Goal: Check status

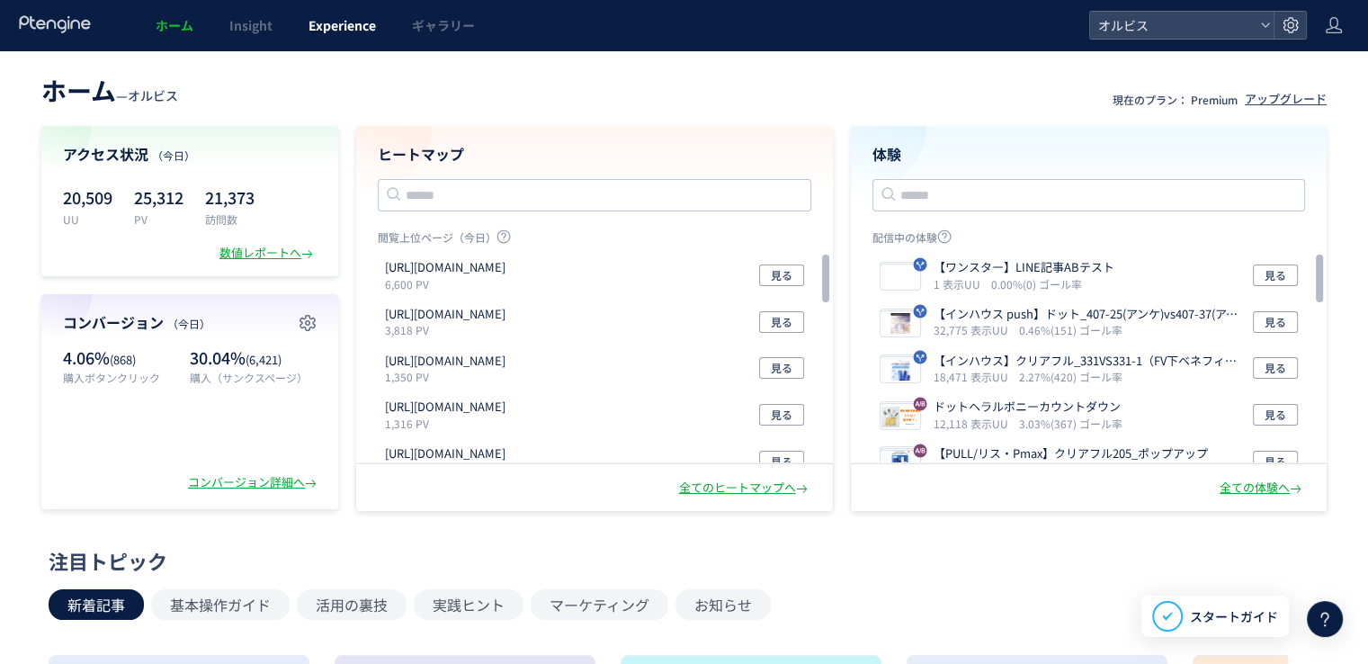
click at [349, 22] on span "Experience" at bounding box center [341, 25] width 67 height 18
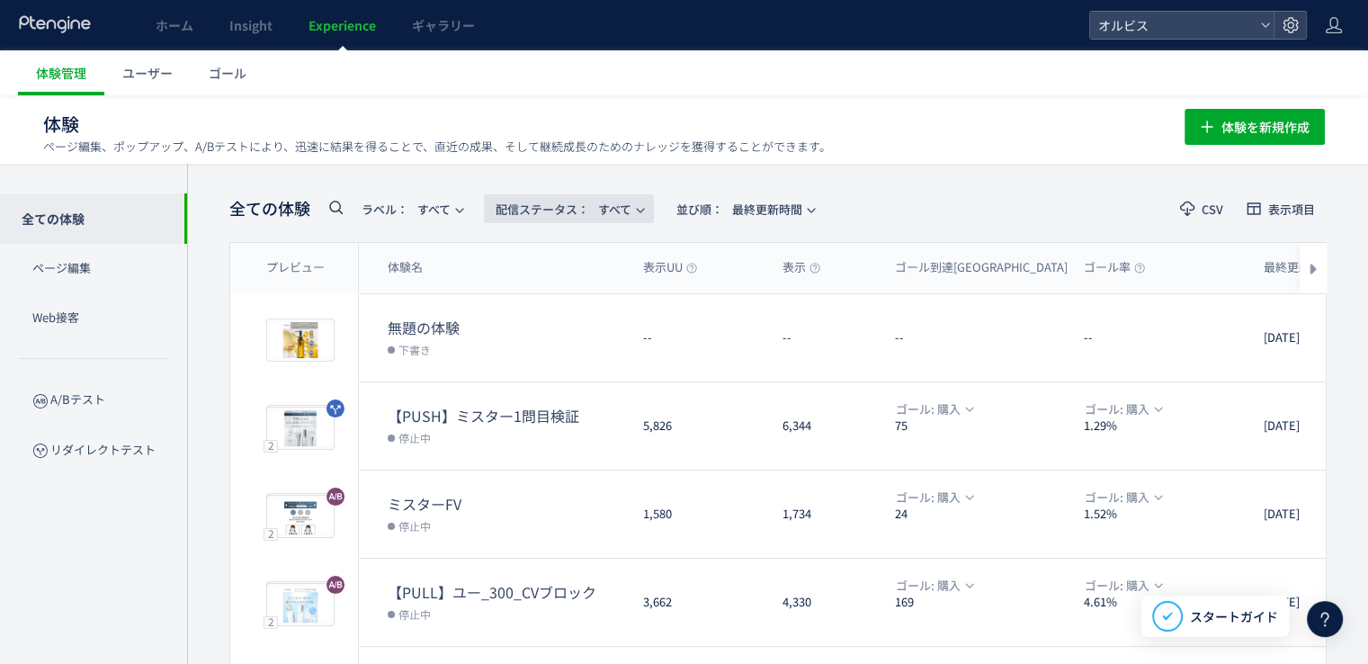
click at [498, 210] on span "配信ステータス​：" at bounding box center [542, 209] width 94 height 17
click at [543, 282] on li "配信中" at bounding box center [573, 291] width 74 height 32
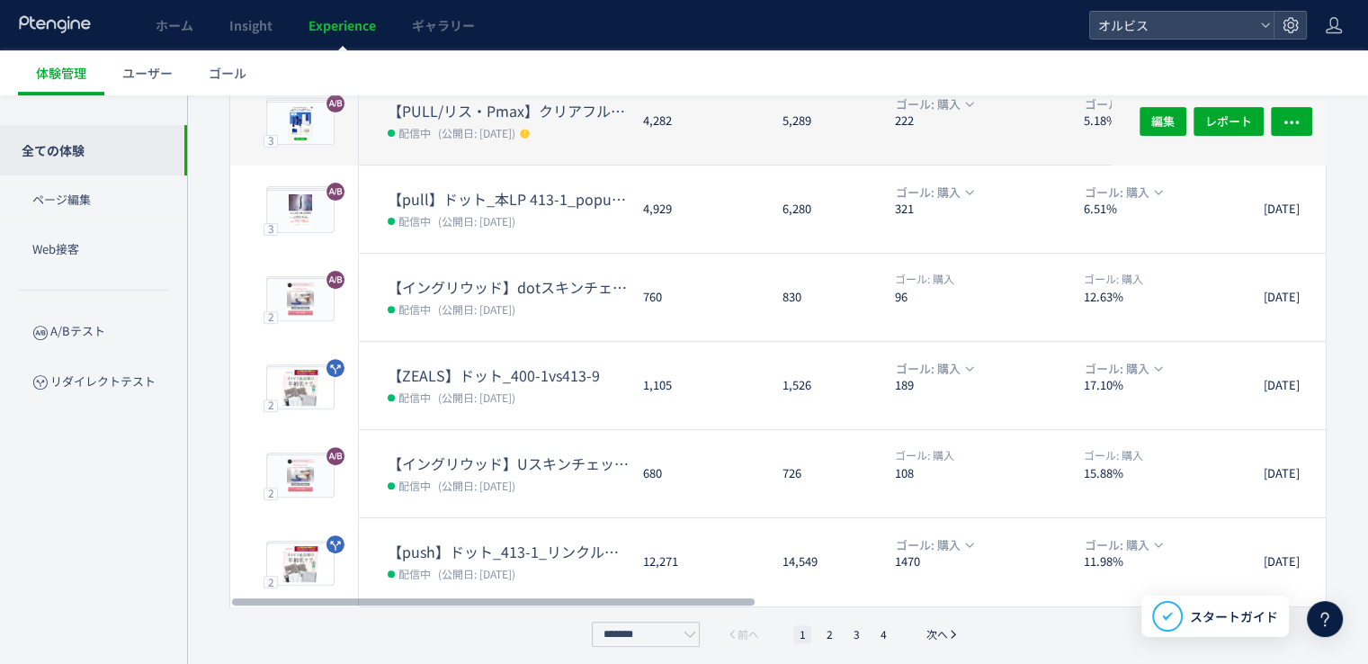
scroll to position [577, 0]
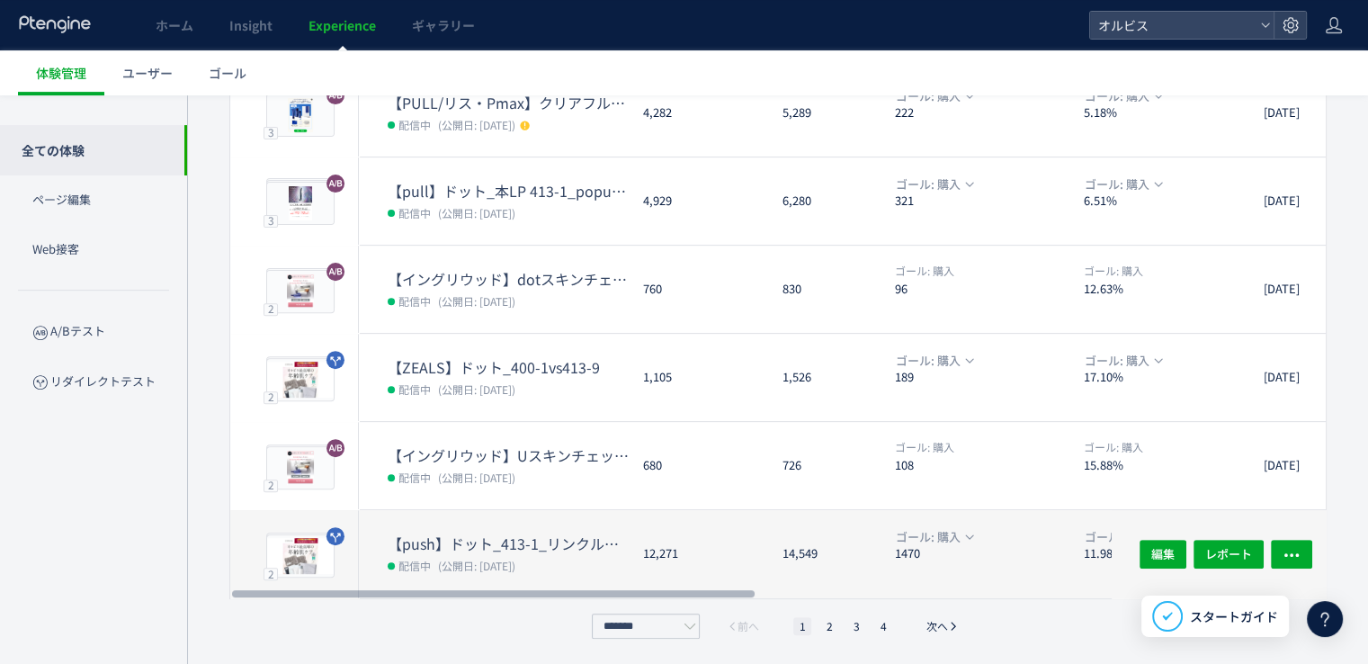
click at [576, 549] on dt "【push】ドット_413-1_リンクル口コミ追加" at bounding box center [508, 543] width 241 height 21
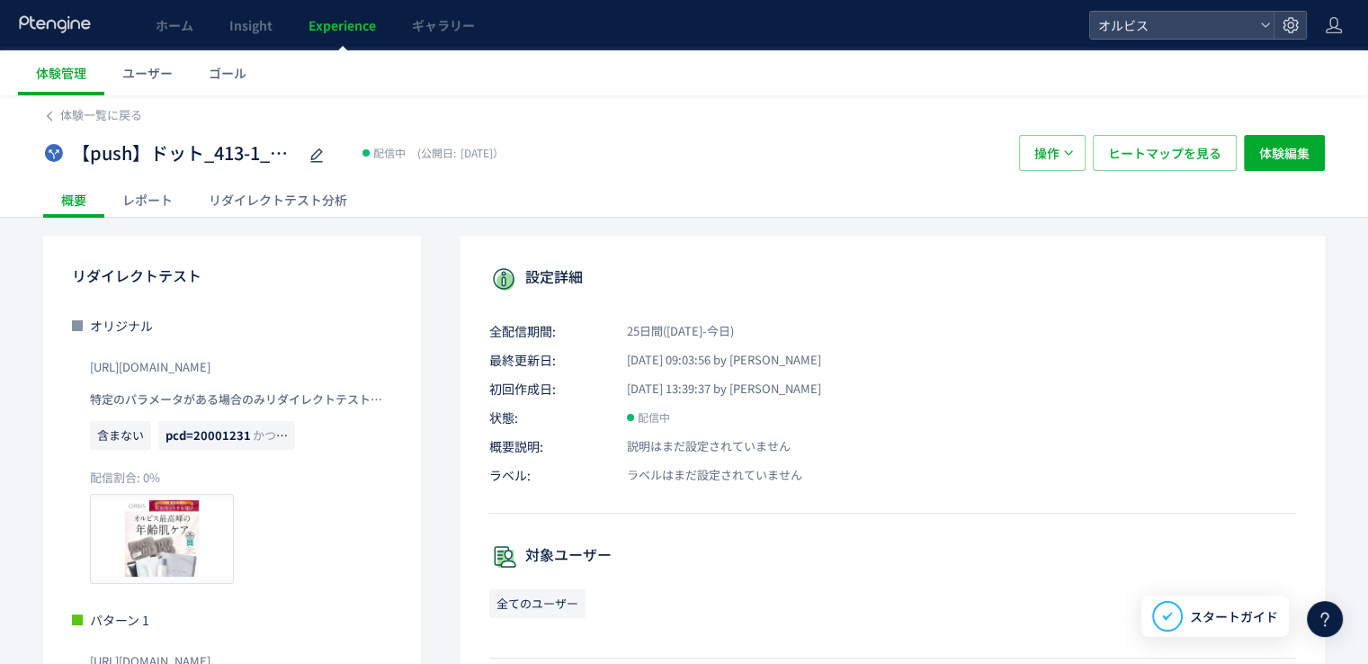
click at [245, 197] on div "リダイレクトテスト分析" at bounding box center [278, 200] width 174 height 36
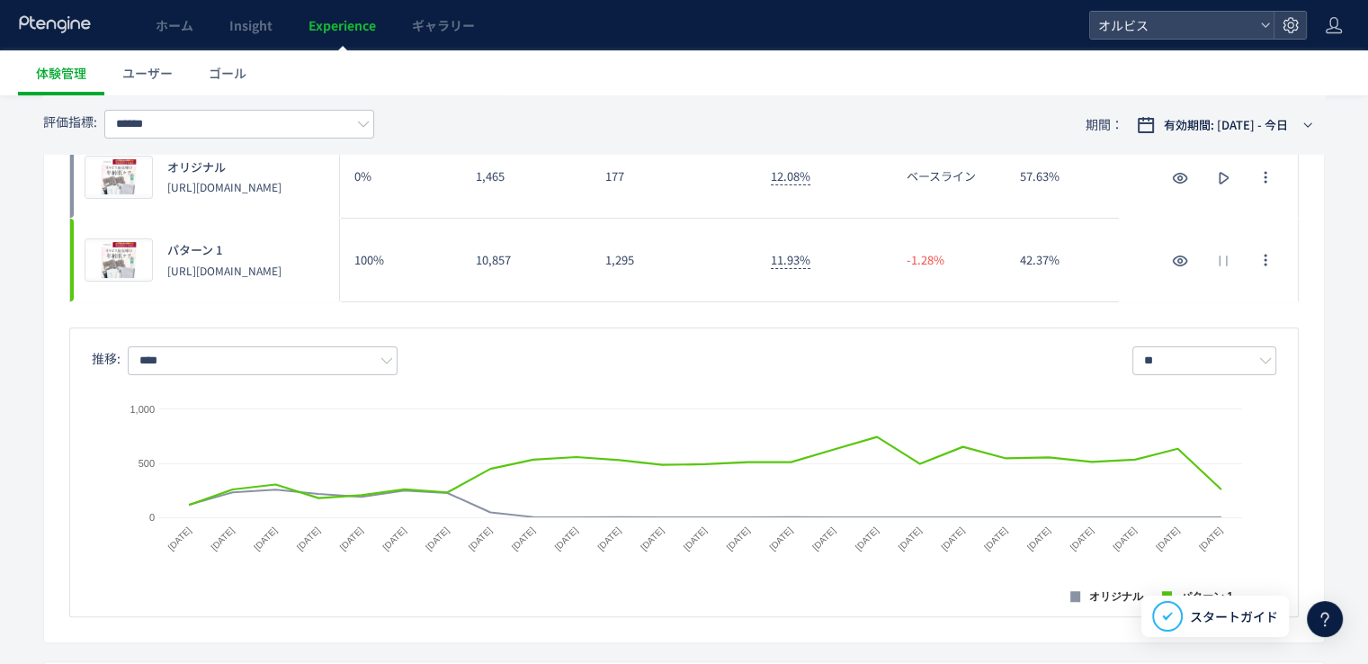
scroll to position [360, 0]
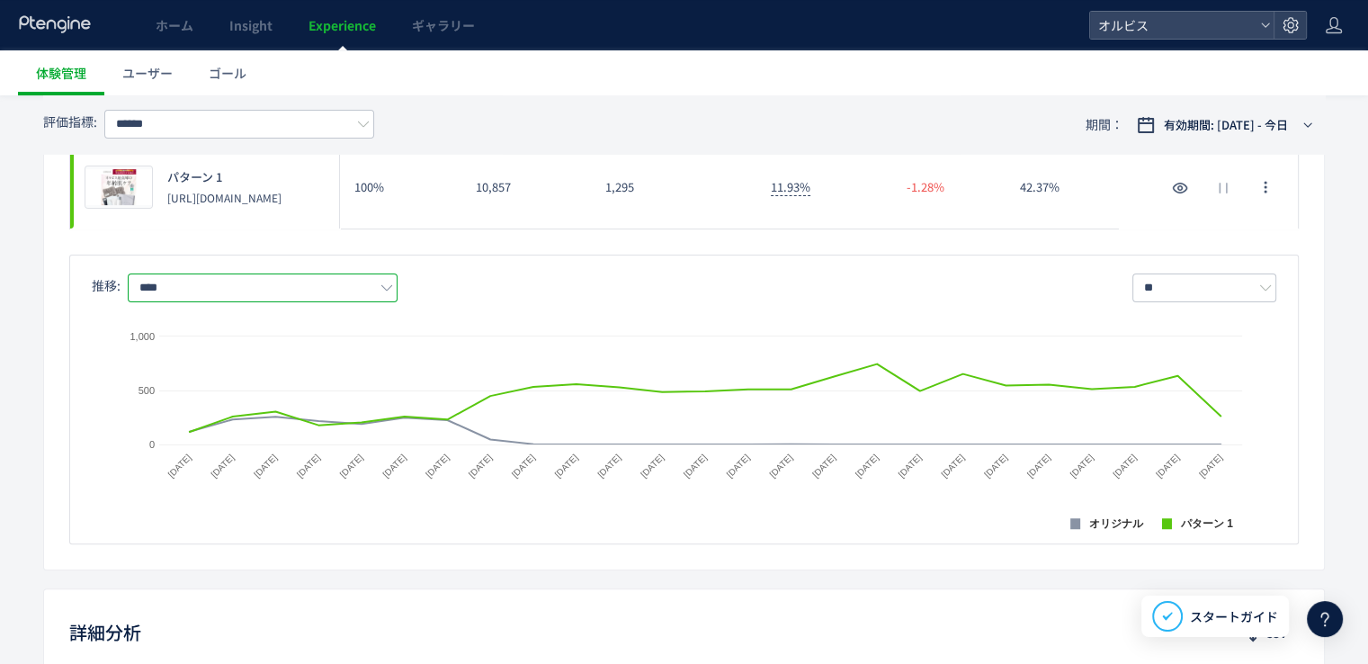
drag, startPoint x: 304, startPoint y: 272, endPoint x: 301, endPoint y: 283, distance: 11.1
click at [304, 273] on input "****" at bounding box center [263, 287] width 270 height 29
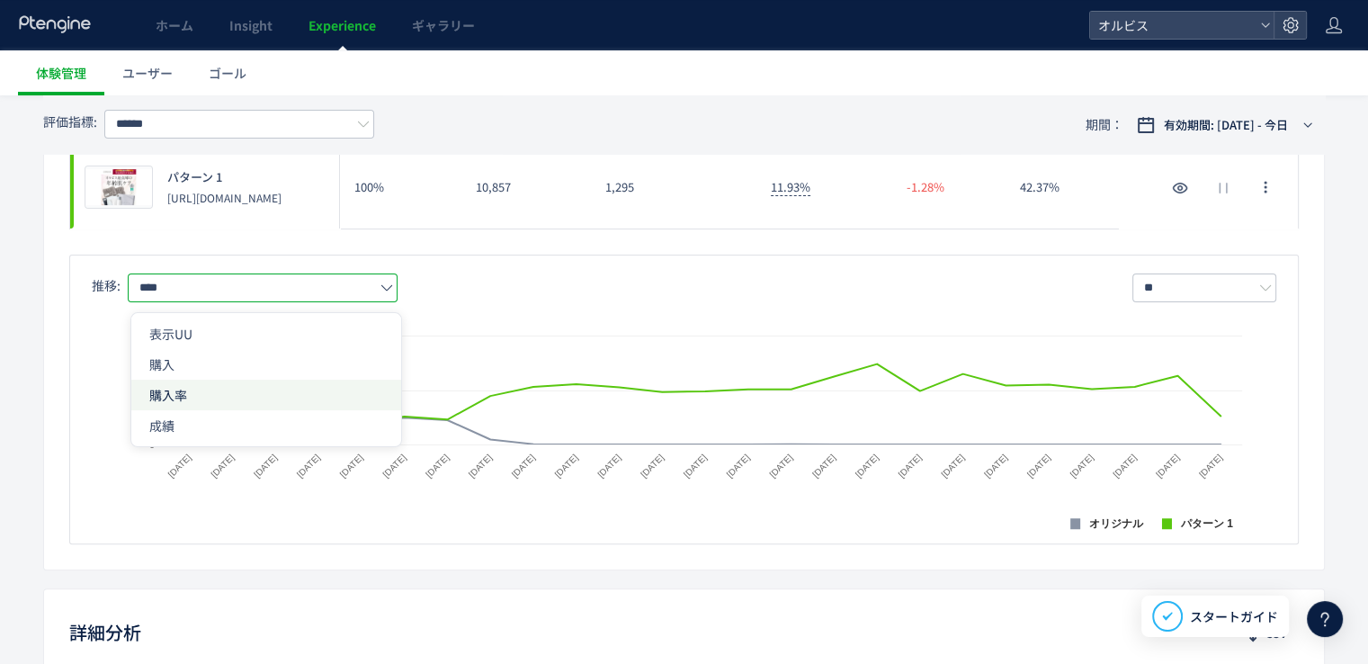
click at [201, 392] on span "購入率" at bounding box center [266, 394] width 234 height 31
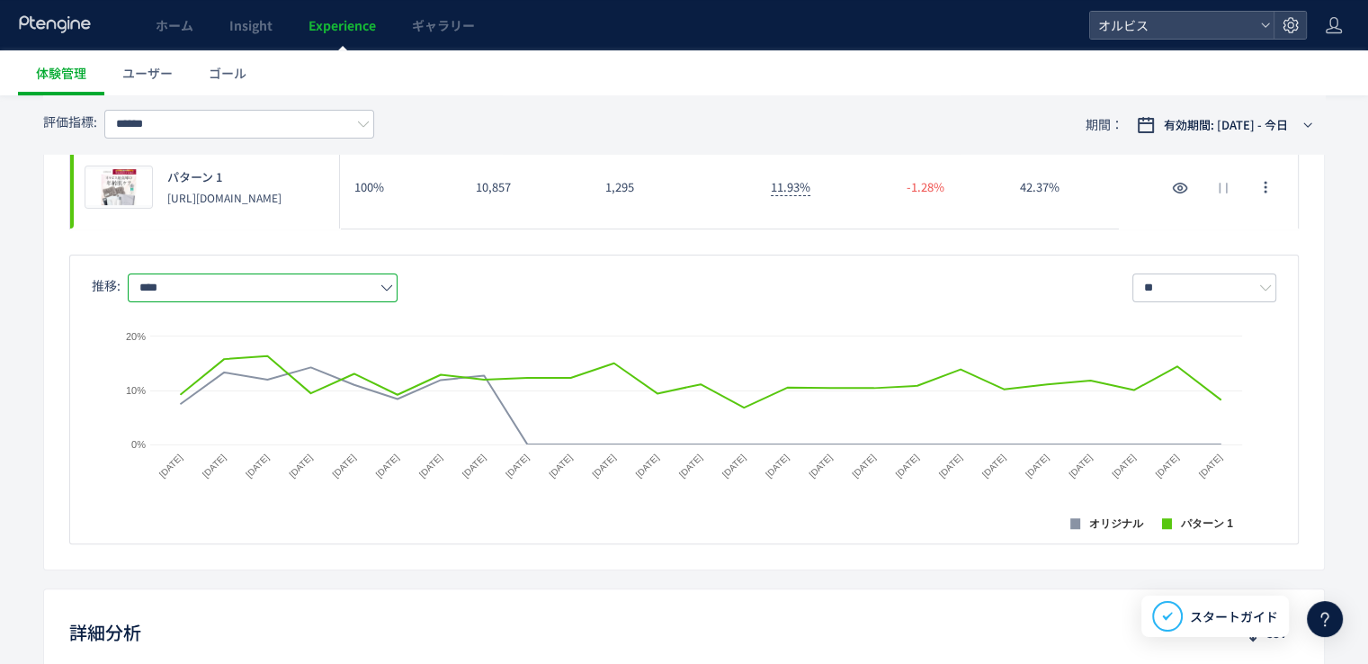
type input "***"
